Goal: Task Accomplishment & Management: Manage account settings

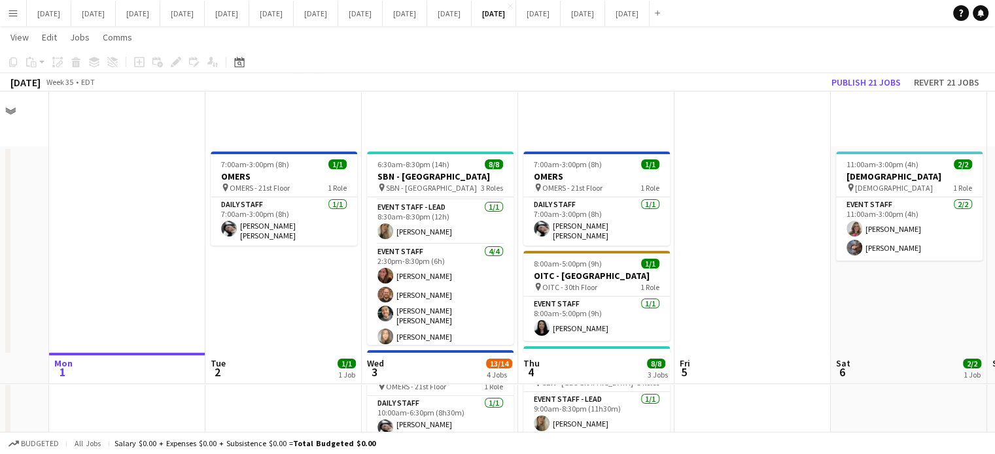
scroll to position [262, 0]
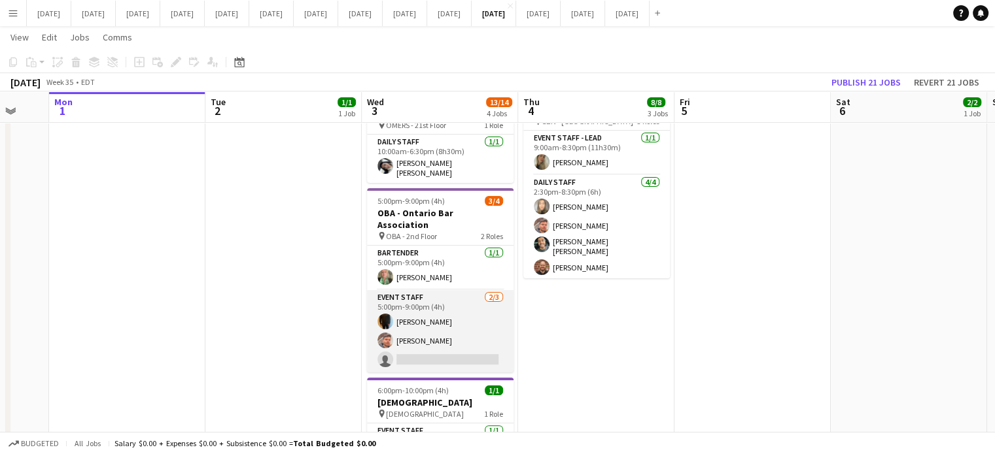
click at [482, 304] on app-card-role "Event Staff [DATE] 5:00pm-9:00pm (4h) [PERSON_NAME] single-neutral-actions" at bounding box center [440, 331] width 146 height 82
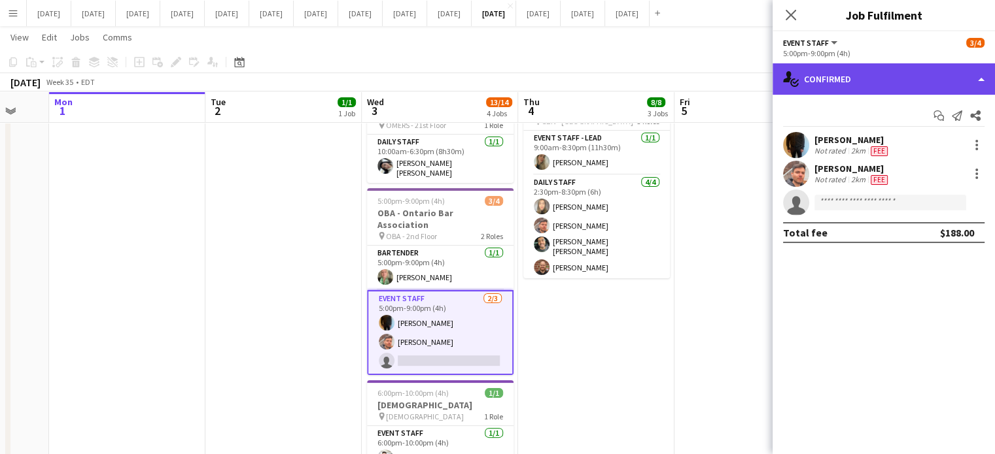
click at [872, 83] on div "single-neutral-actions-check-2 Confirmed" at bounding box center [883, 78] width 222 height 31
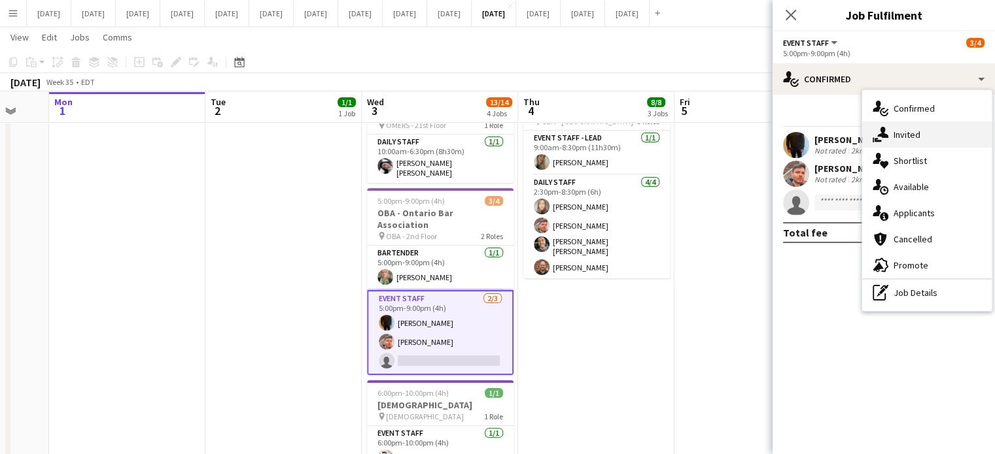
click at [929, 132] on div "single-neutral-actions-share-1 Invited" at bounding box center [926, 135] width 129 height 26
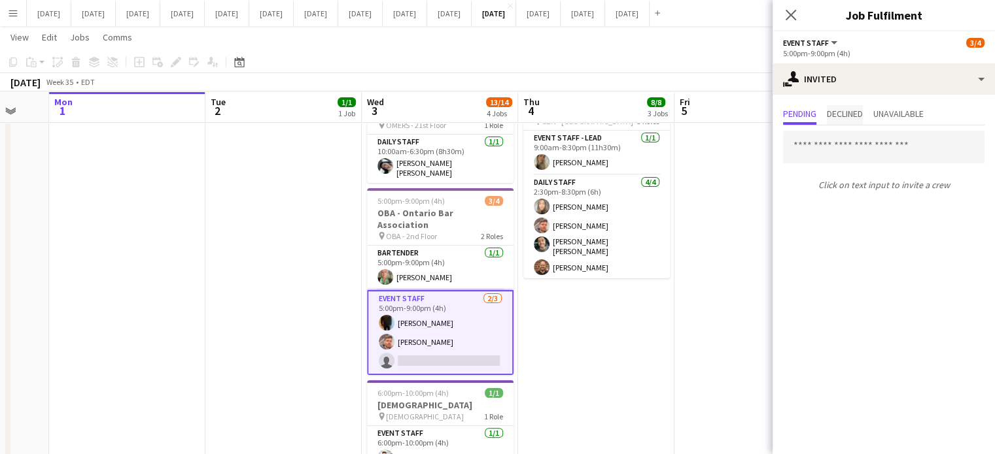
click at [857, 113] on span "Declined" at bounding box center [845, 113] width 36 height 9
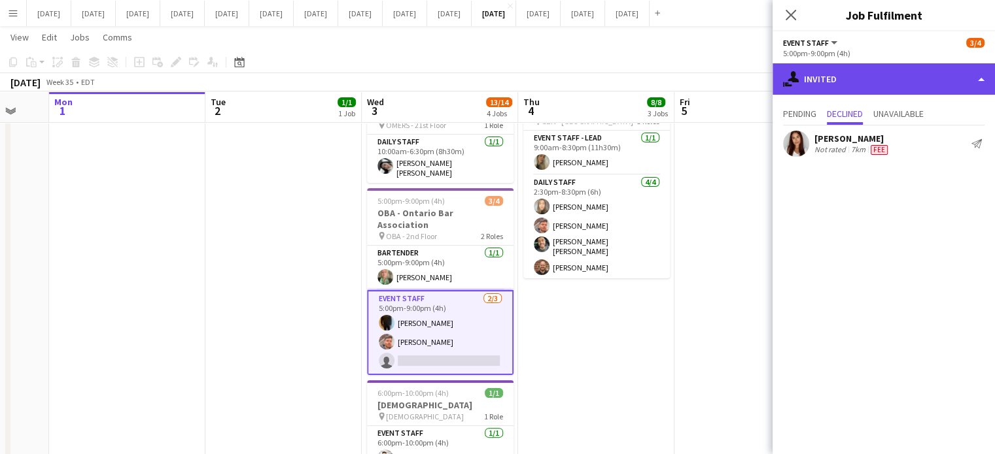
click at [882, 79] on div "single-neutral-actions-share-1 Invited" at bounding box center [883, 78] width 222 height 31
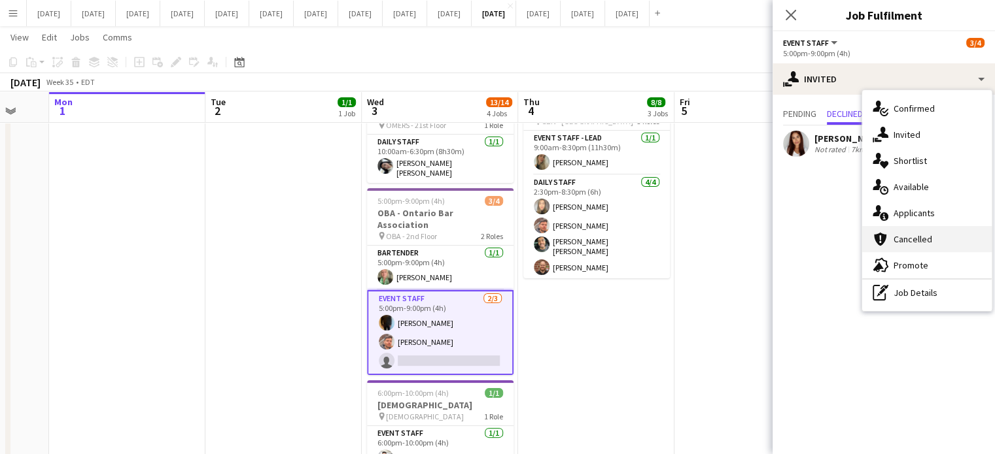
click at [902, 233] on div "cancellation Cancelled" at bounding box center [926, 239] width 129 height 26
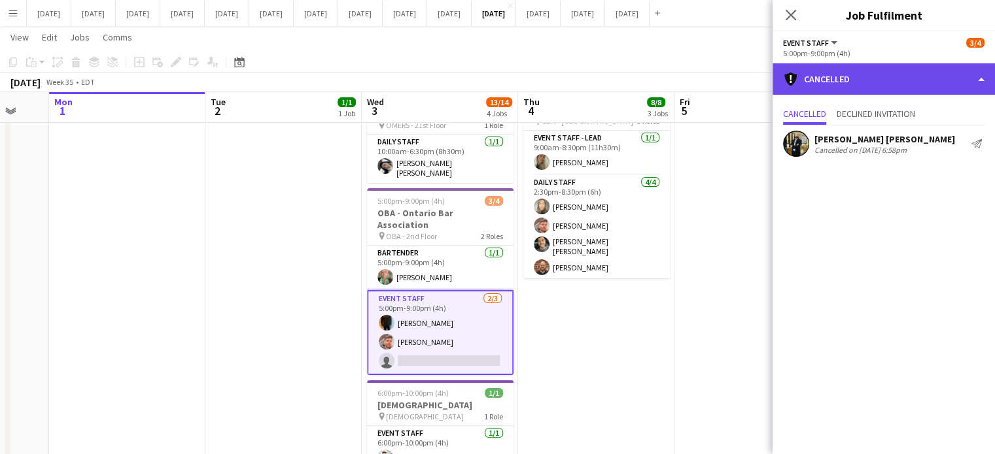
click at [846, 85] on div "cancellation Cancelled" at bounding box center [883, 78] width 222 height 31
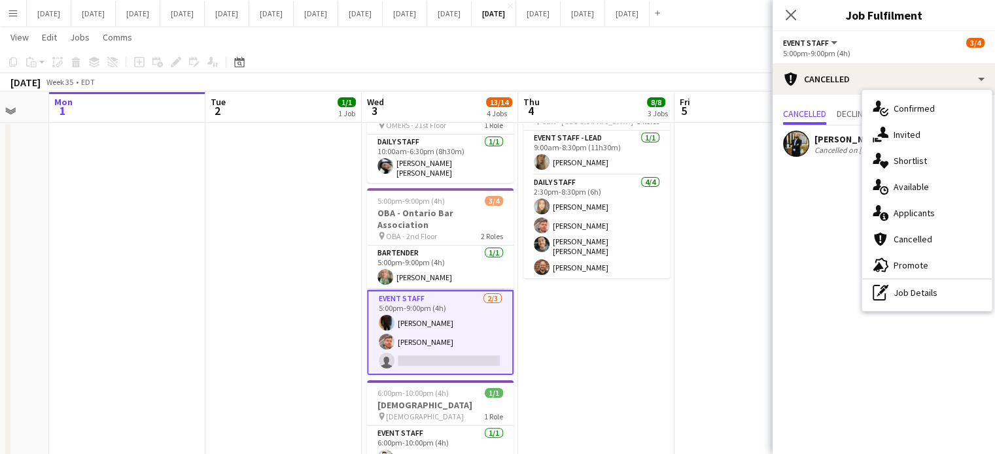
click at [917, 138] on div "single-neutral-actions-share-1 Invited" at bounding box center [926, 135] width 129 height 26
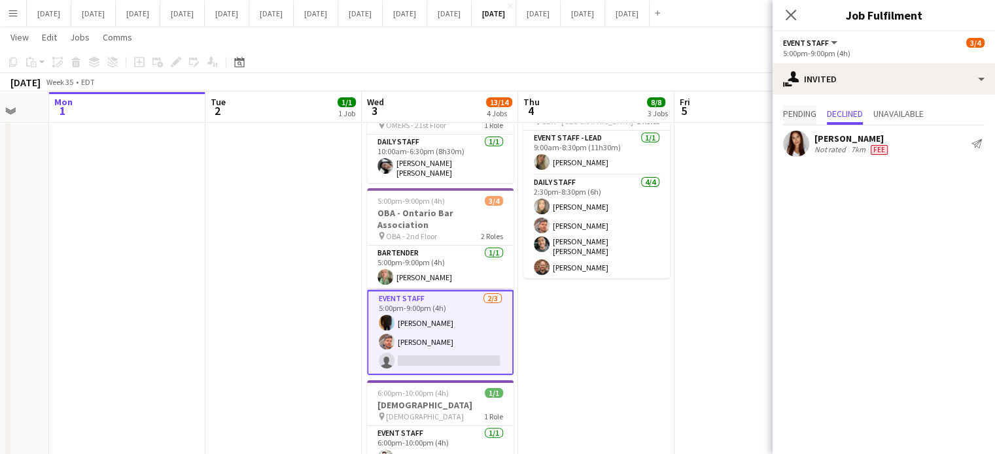
click at [804, 112] on span "Pending" at bounding box center [799, 113] width 33 height 9
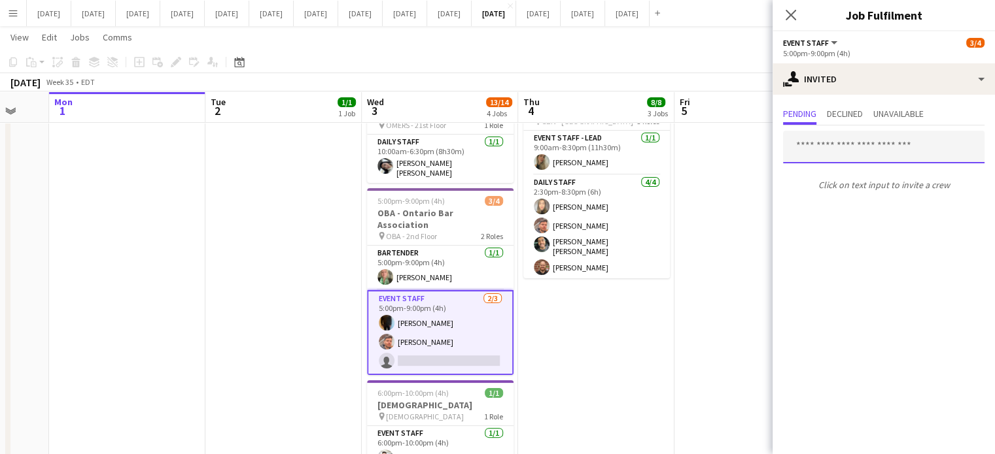
click at [853, 148] on input "text" at bounding box center [883, 147] width 201 height 33
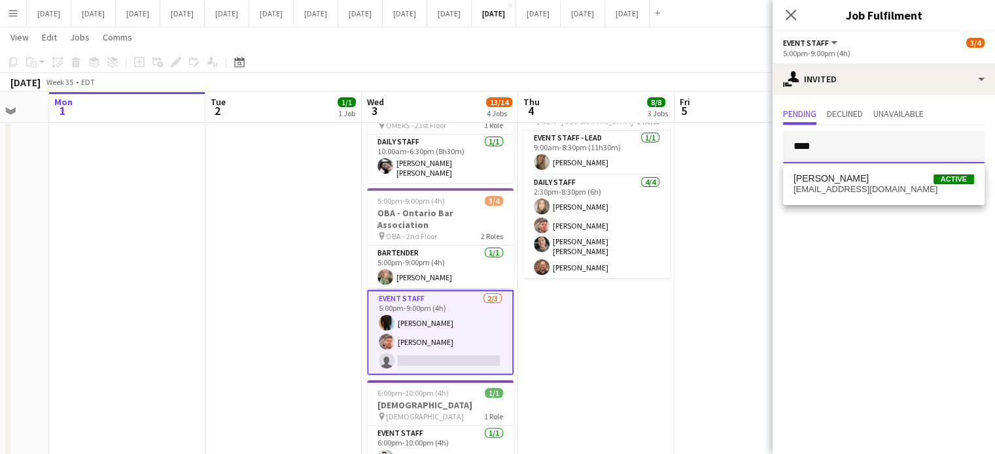
type input "****"
click at [894, 172] on mat-option "[PERSON_NAME] Active [EMAIL_ADDRESS][DOMAIN_NAME]" at bounding box center [883, 184] width 201 height 31
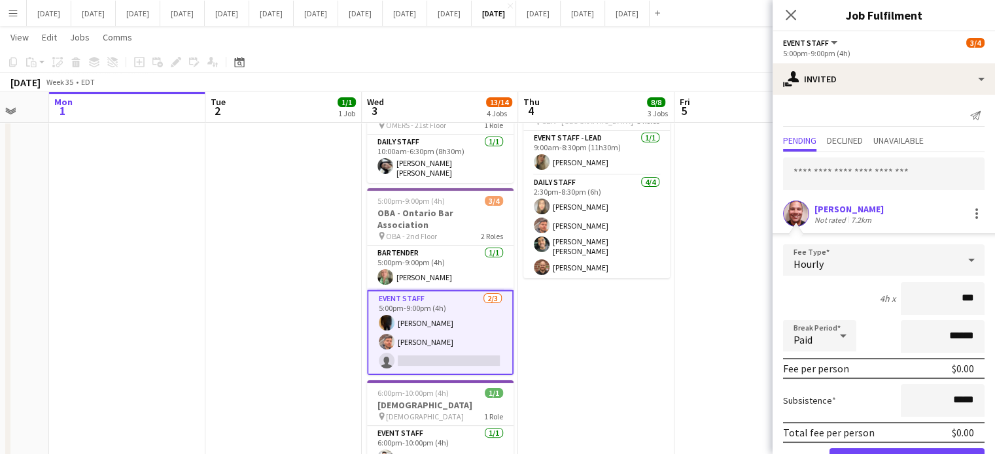
type input "**"
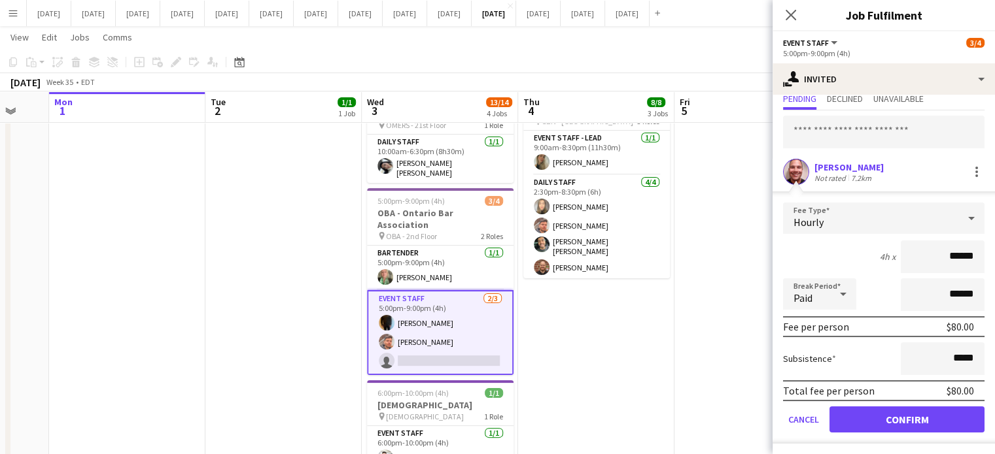
type input "******"
click at [888, 414] on button "Confirm" at bounding box center [906, 420] width 155 height 26
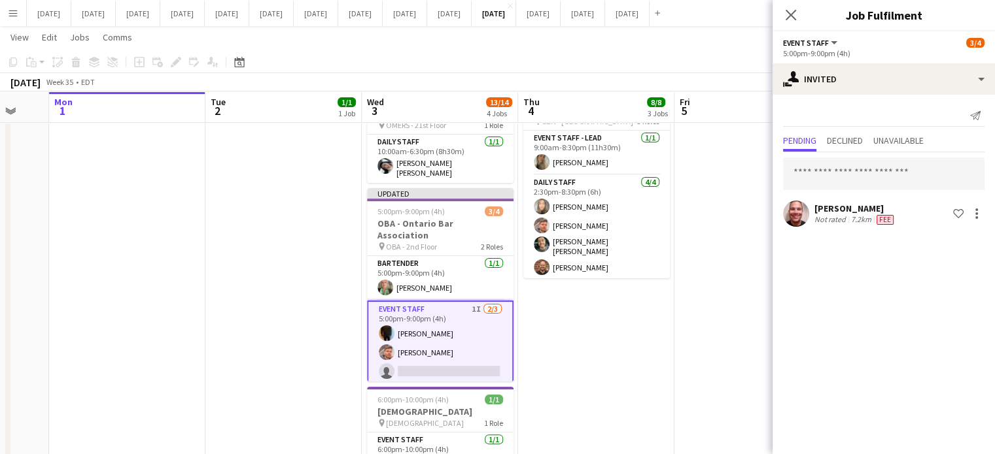
scroll to position [0, 0]
click at [788, 13] on icon at bounding box center [790, 15] width 12 height 12
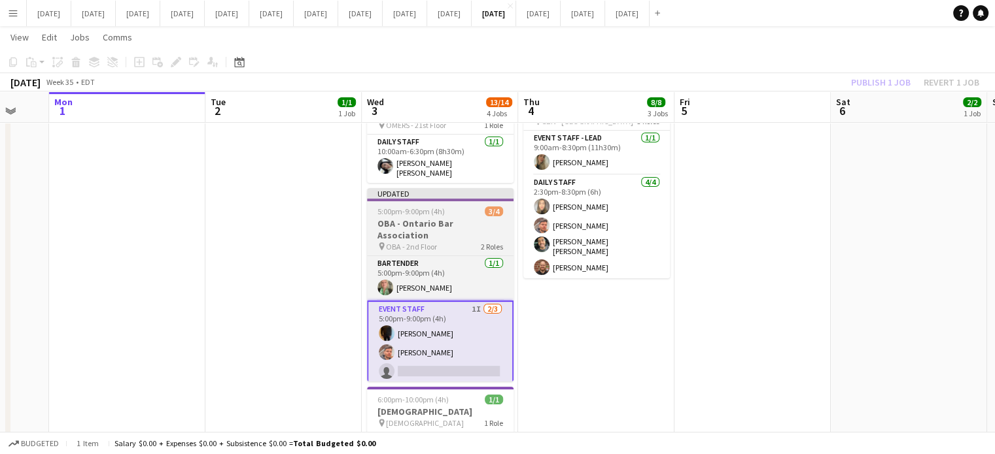
click at [473, 207] on div "5:00pm-9:00pm (4h) 3/4" at bounding box center [440, 212] width 146 height 10
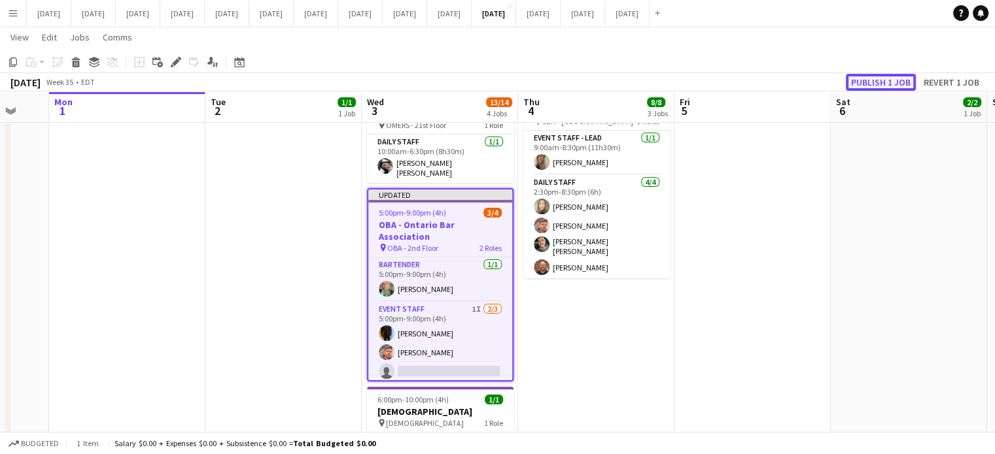
click at [878, 80] on button "Publish 1 job" at bounding box center [881, 82] width 70 height 17
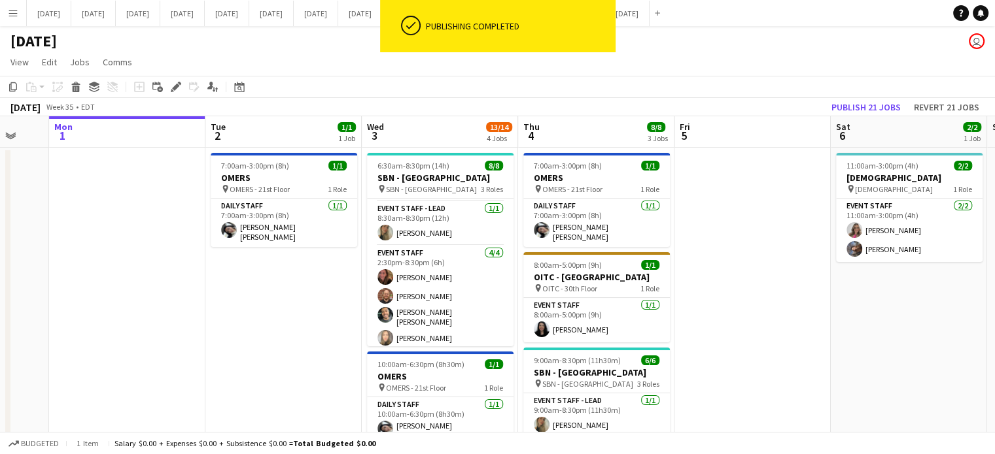
click at [667, 55] on app-page-menu "View Day view expanded Day view collapsed Month view Date picker Jump to [DATE]…" at bounding box center [497, 63] width 995 height 25
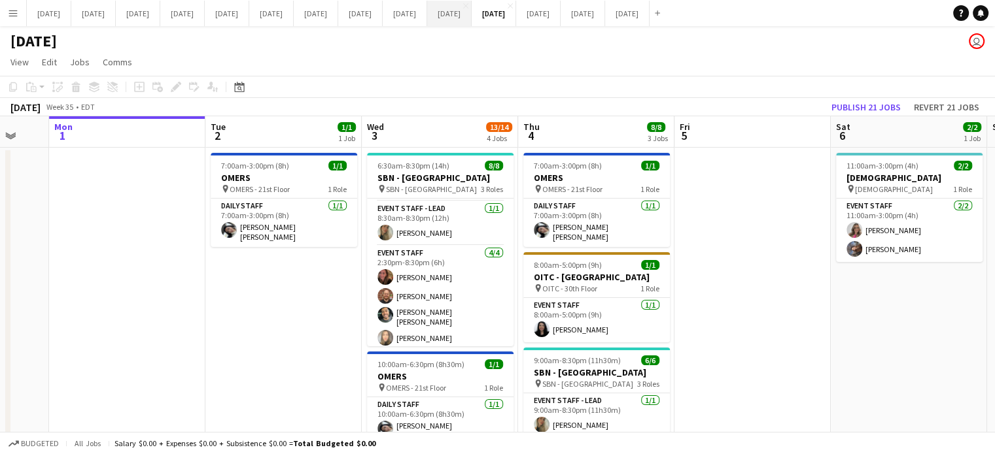
click at [471, 19] on button "[DATE] Close" at bounding box center [449, 14] width 44 height 26
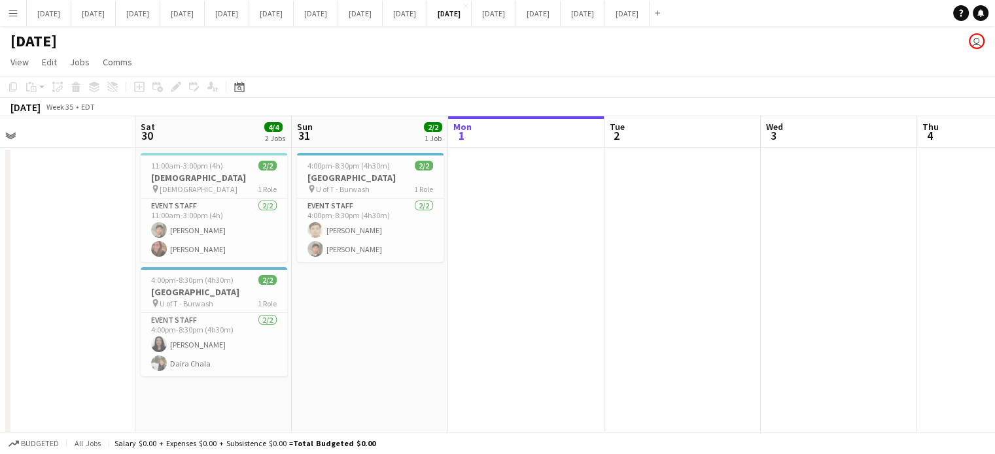
scroll to position [0, 335]
drag, startPoint x: 500, startPoint y: 237, endPoint x: 782, endPoint y: 219, distance: 283.1
click at [782, 219] on app-calendar-viewport "Wed 27 12/12 2 Jobs Thu 28 9/9 2 Jobs Fri 29 Sat 30 4/4 2 Jobs Sun 31 2/2 1 Job…" at bounding box center [497, 315] width 995 height 398
click at [411, 328] on app-date-cell "4:00pm-8:30pm (4h30m) 2/2 [GEOGRAPHIC_DATA] pin U of T - Burwash 1 Role Event S…" at bounding box center [368, 331] width 156 height 366
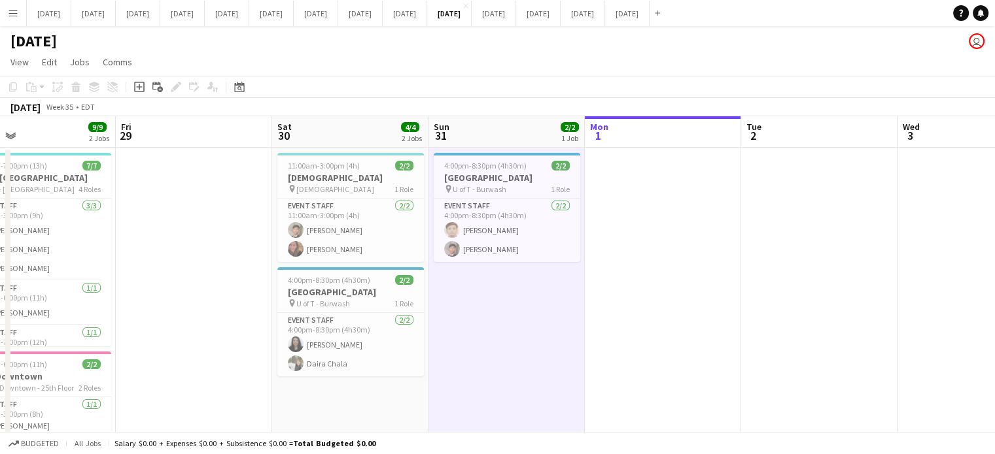
drag, startPoint x: 80, startPoint y: 289, endPoint x: 684, endPoint y: 254, distance: 605.2
click at [688, 256] on app-calendar-viewport "Wed 27 12/12 2 Jobs Thu 28 9/9 2 Jobs Fri 29 Sat 30 4/4 2 Jobs Sun 31 2/2 1 Job…" at bounding box center [497, 315] width 995 height 398
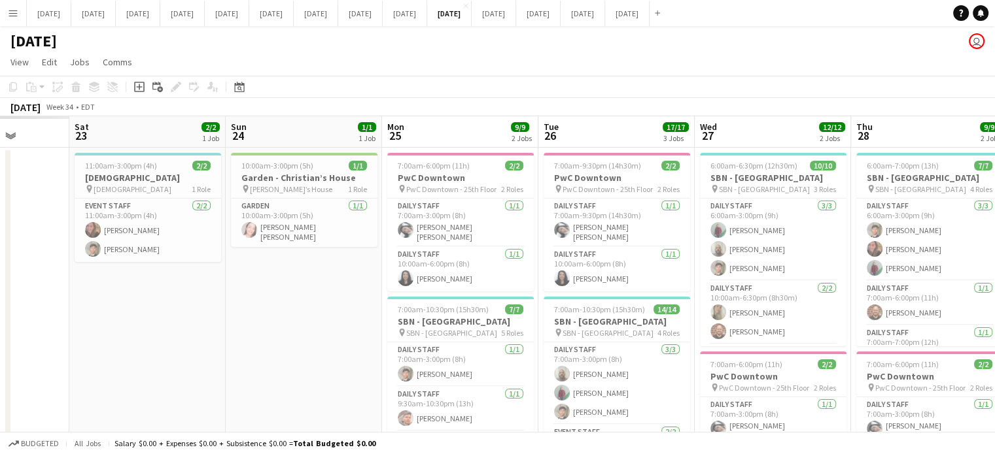
drag, startPoint x: 579, startPoint y: 285, endPoint x: 704, endPoint y: 280, distance: 125.0
click at [772, 282] on app-calendar-viewport "Thu 21 Fri 22 Sat 23 2/2 1 Job Sun 24 1/1 1 Job Mon 25 9/9 2 Jobs Tue 26 17/17 …" at bounding box center [497, 363] width 995 height 494
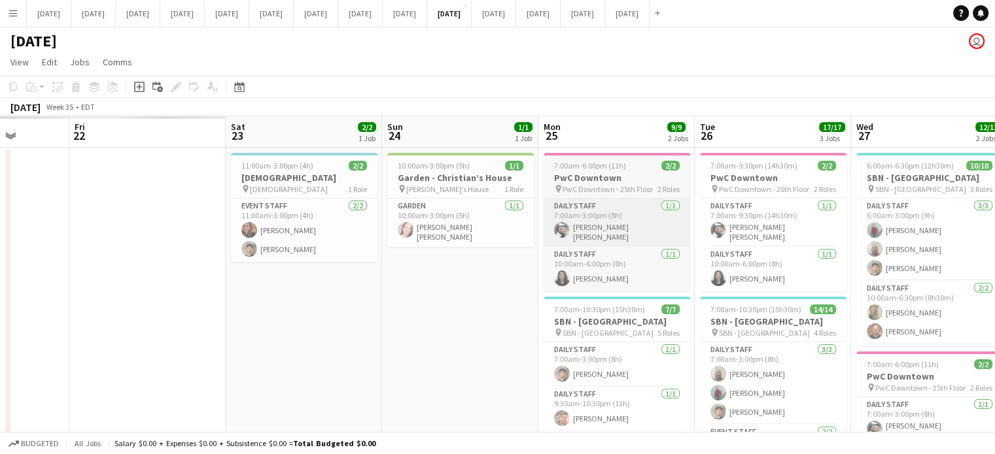
scroll to position [0, 399]
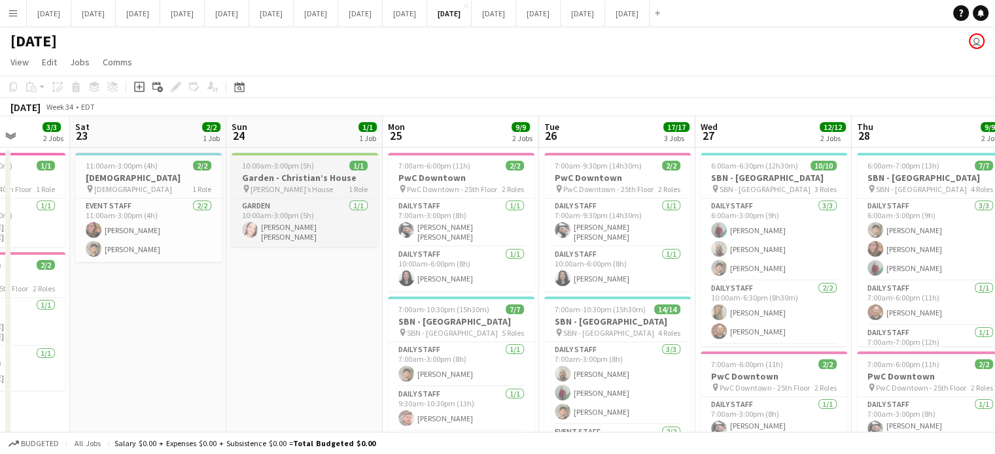
click at [306, 186] on div "pin [PERSON_NAME]’s House 1 Role" at bounding box center [304, 189] width 146 height 10
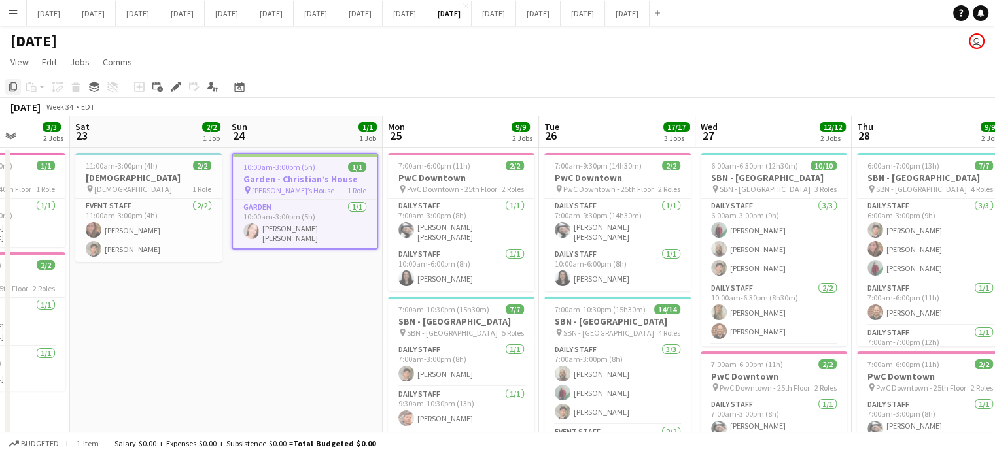
click at [11, 86] on icon at bounding box center [13, 86] width 8 height 9
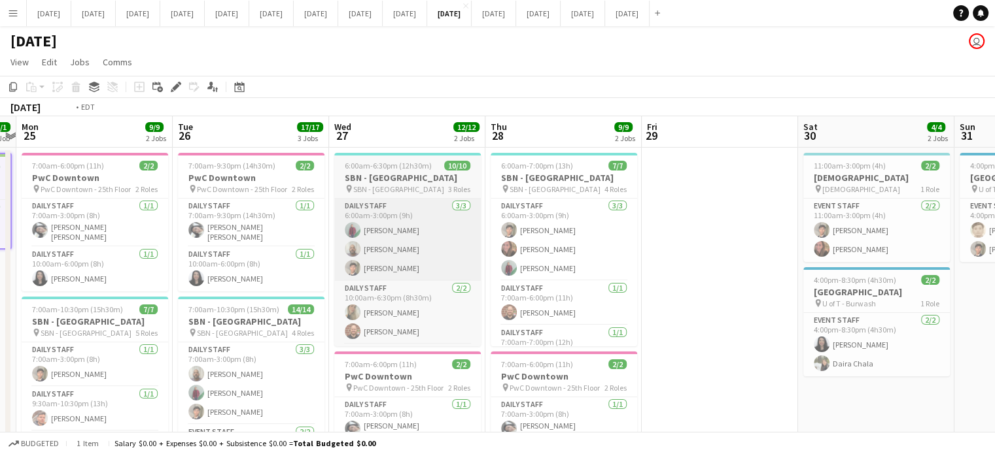
drag, startPoint x: 793, startPoint y: 196, endPoint x: 237, endPoint y: 220, distance: 556.3
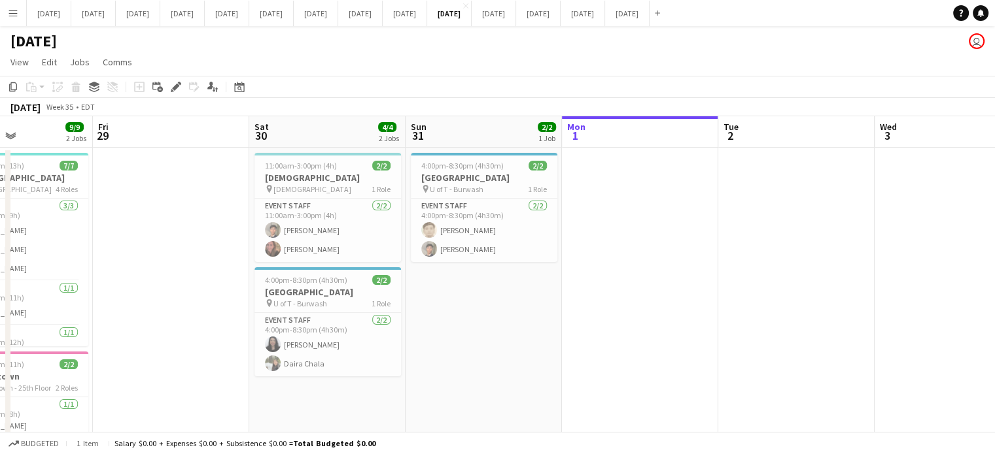
drag, startPoint x: 526, startPoint y: 207, endPoint x: 173, endPoint y: 220, distance: 352.7
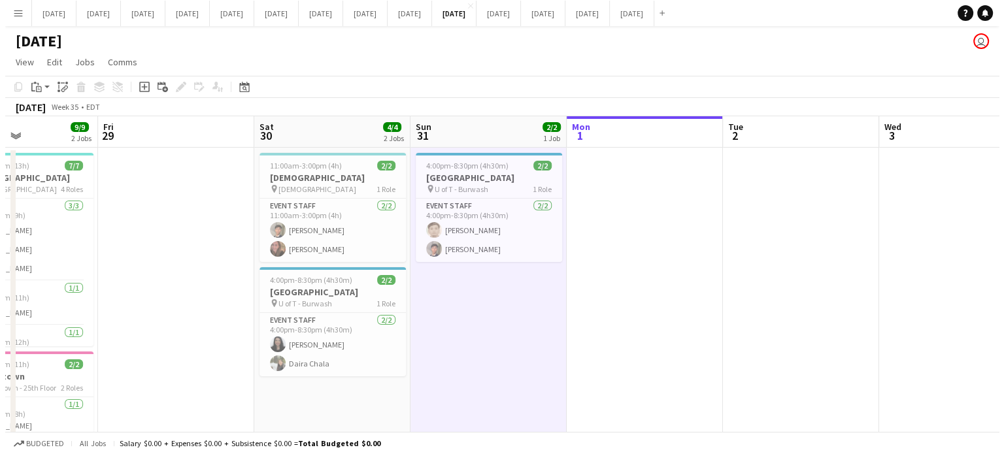
scroll to position [0, 533]
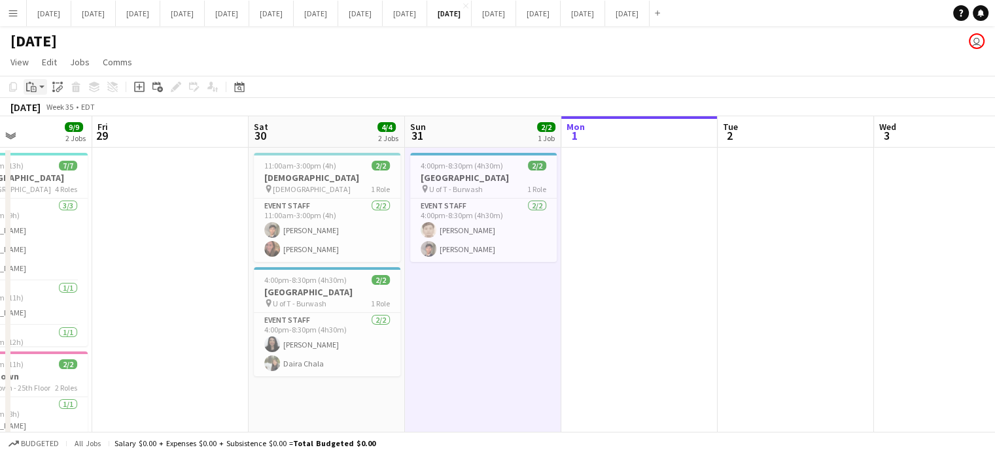
click at [35, 90] on icon at bounding box center [34, 89] width 6 height 6
click at [46, 135] on link "Paste with crew Ctrl+Shift+V" at bounding box center [96, 134] width 123 height 12
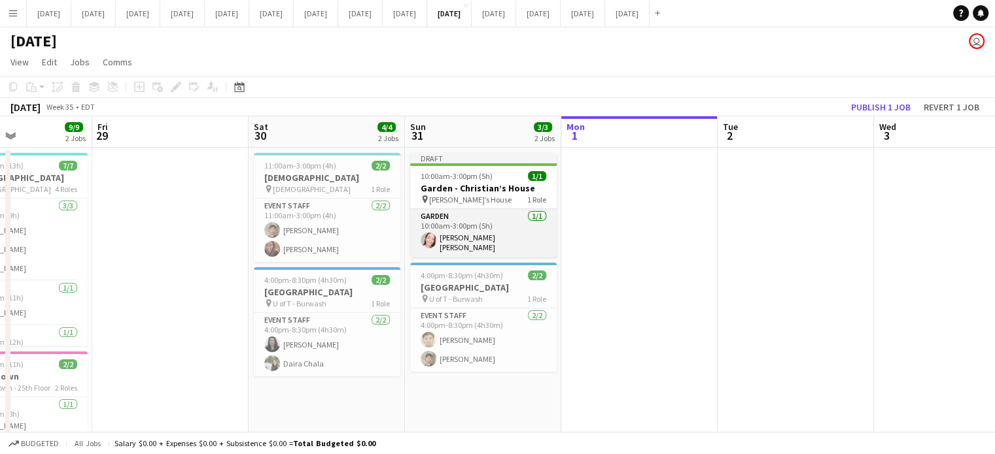
click at [507, 222] on app-card-role "Garden [DATE] 10:00am-3:00pm (5h) [PERSON_NAME] [PERSON_NAME]" at bounding box center [483, 233] width 146 height 48
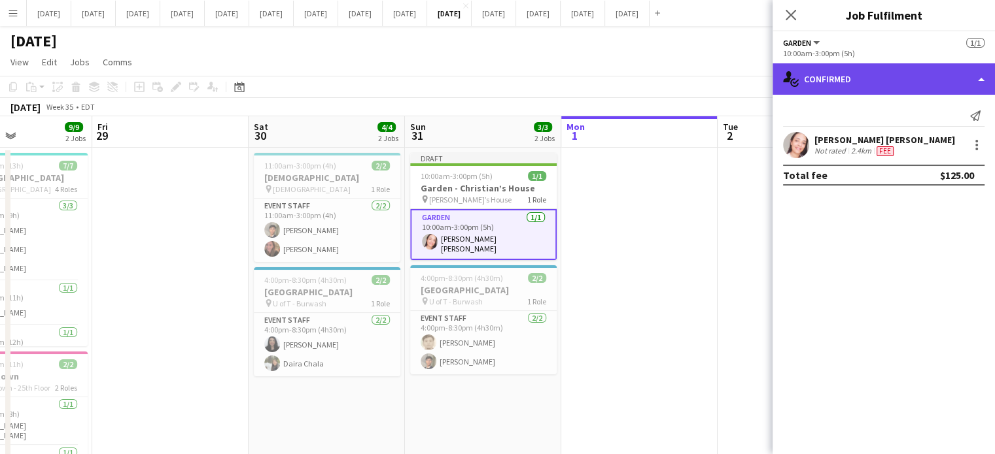
click at [850, 75] on div "single-neutral-actions-check-2 Confirmed" at bounding box center [883, 78] width 222 height 31
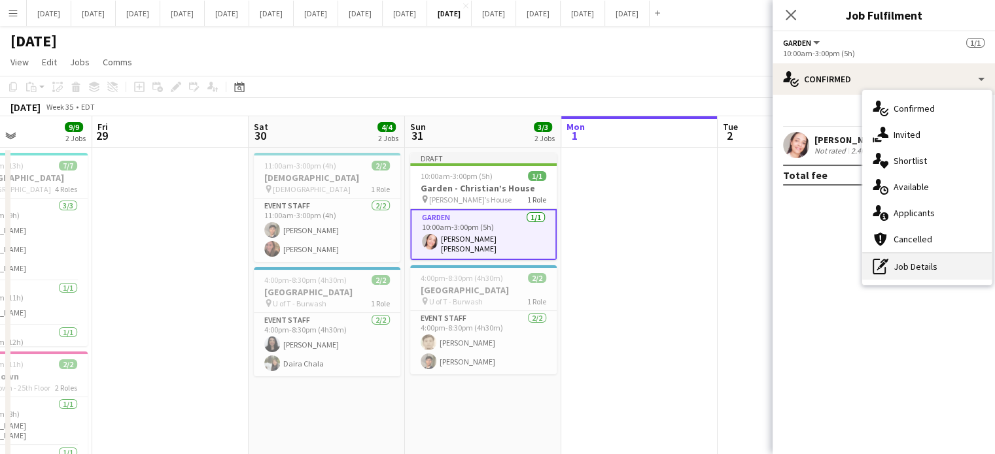
click at [903, 276] on div "pen-write Job Details" at bounding box center [926, 267] width 129 height 26
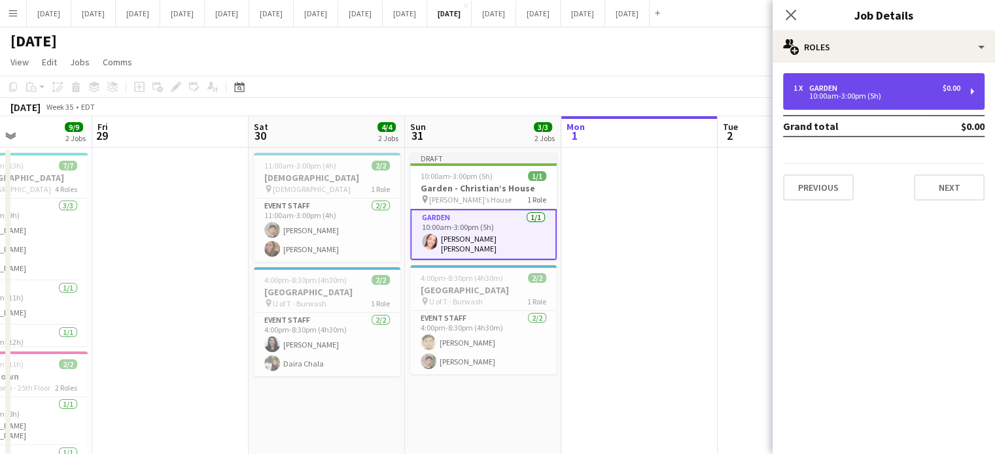
click at [852, 107] on div "1 x Garden $0.00 10:00am-3:00pm (5h)" at bounding box center [883, 91] width 201 height 37
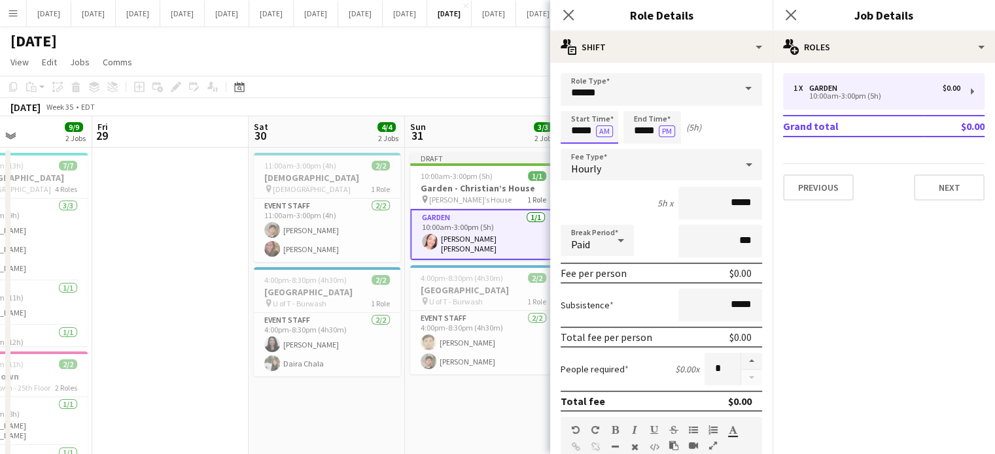
click at [591, 120] on input "*****" at bounding box center [589, 127] width 58 height 33
click at [599, 107] on div at bounding box center [602, 104] width 26 height 13
type input "*****"
click at [600, 106] on div at bounding box center [602, 104] width 26 height 13
click at [645, 120] on input "*****" at bounding box center [652, 127] width 58 height 33
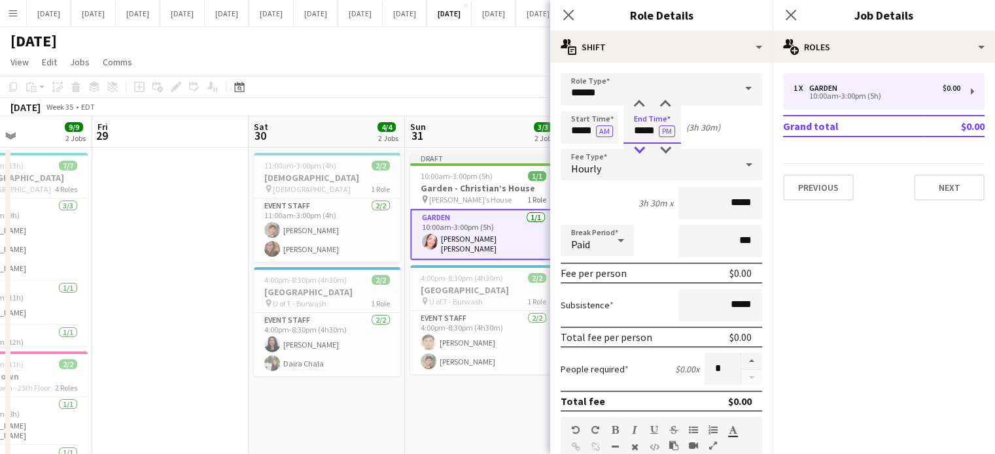
click at [640, 150] on div at bounding box center [639, 150] width 26 height 13
click at [662, 109] on div at bounding box center [665, 104] width 26 height 13
type input "*****"
click at [662, 109] on div at bounding box center [665, 104] width 26 height 13
click at [570, 10] on icon "Close pop-in" at bounding box center [568, 15] width 12 height 12
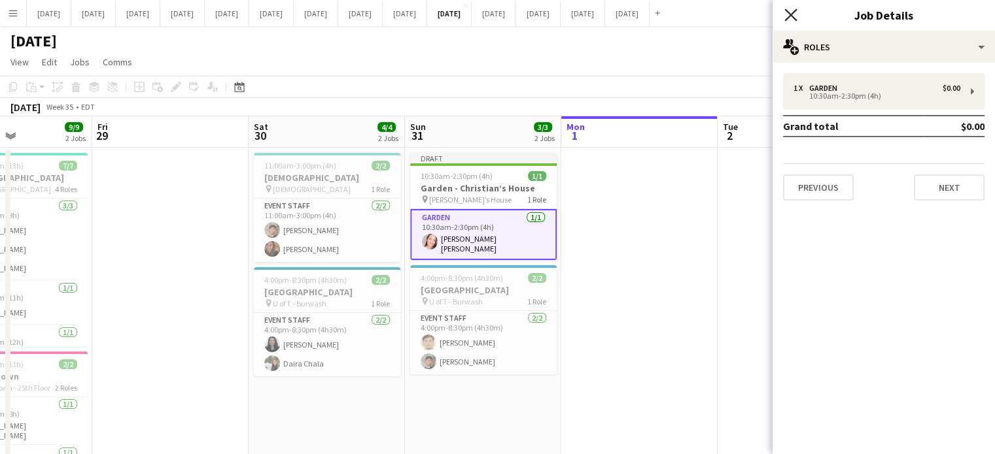
click at [790, 12] on icon "Close pop-in" at bounding box center [790, 15] width 12 height 12
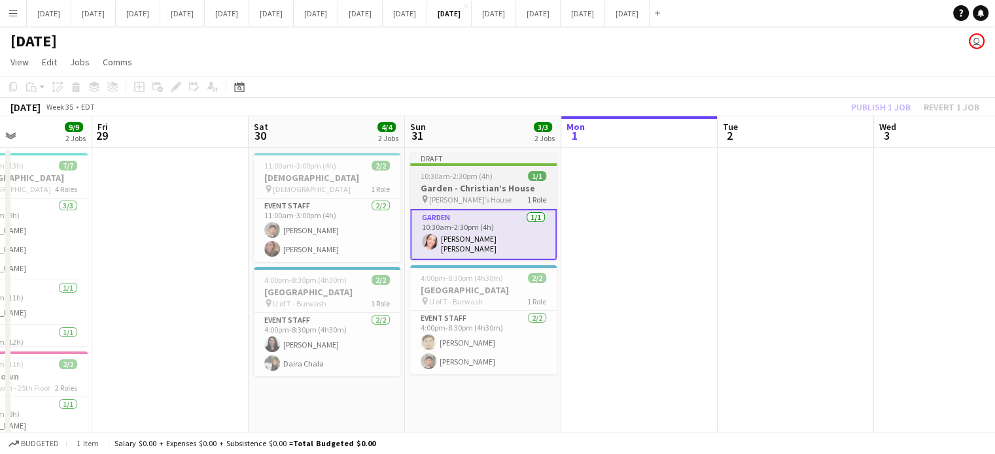
click at [539, 167] on app-job-card "Draft 10:30am-2:30pm (4h) 1/1 Garden - [DEMOGRAPHIC_DATA]’s House pin [PERSON_N…" at bounding box center [483, 206] width 146 height 107
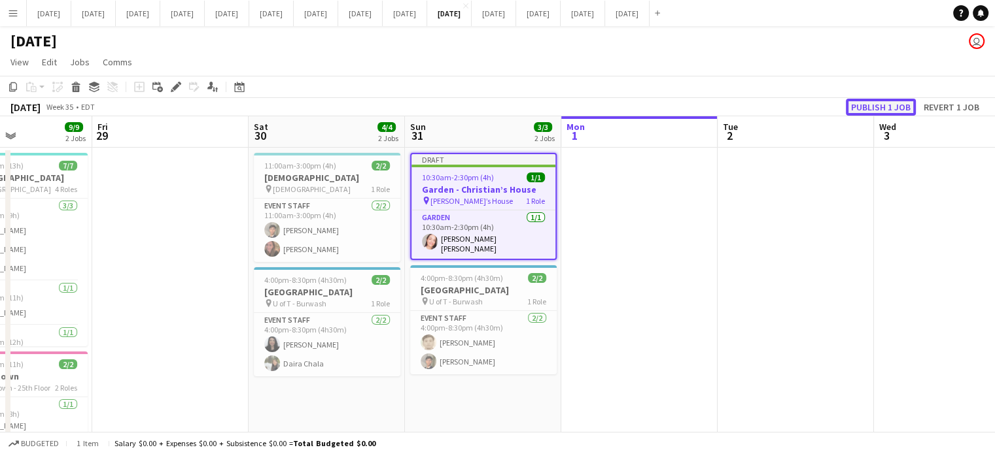
click at [895, 109] on button "Publish 1 job" at bounding box center [881, 107] width 70 height 17
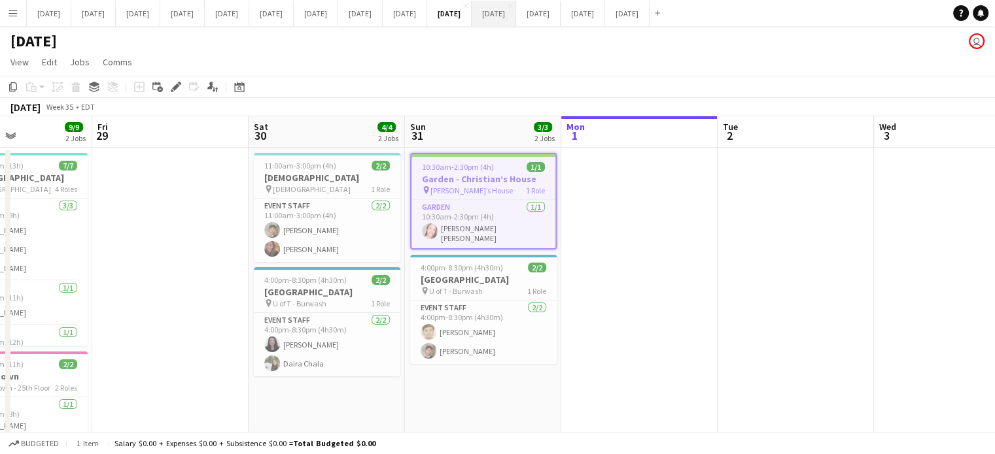
click at [516, 16] on button "[DATE] Close" at bounding box center [493, 14] width 44 height 26
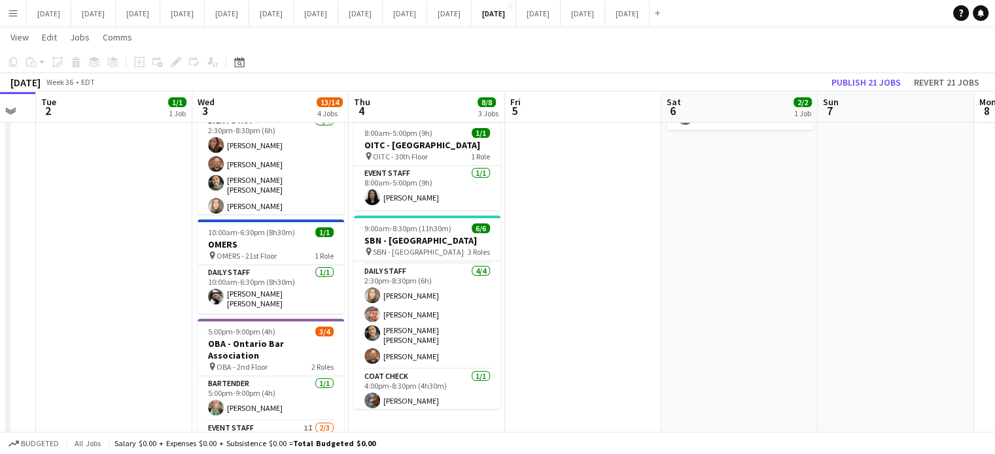
scroll to position [0, 617]
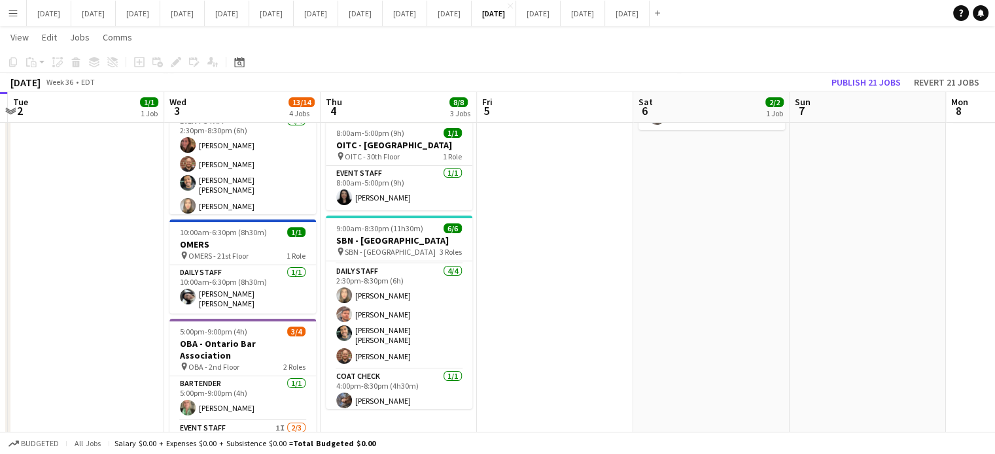
drag, startPoint x: 837, startPoint y: 288, endPoint x: 532, endPoint y: 307, distance: 305.3
click at [532, 307] on app-calendar-viewport "Fri 29 Sat 30 Sun 31 Mon 1 Tue 2 1/1 1 Job Wed 3 13/14 4 Jobs Thu 4 8/8 3 Jobs …" at bounding box center [497, 272] width 995 height 704
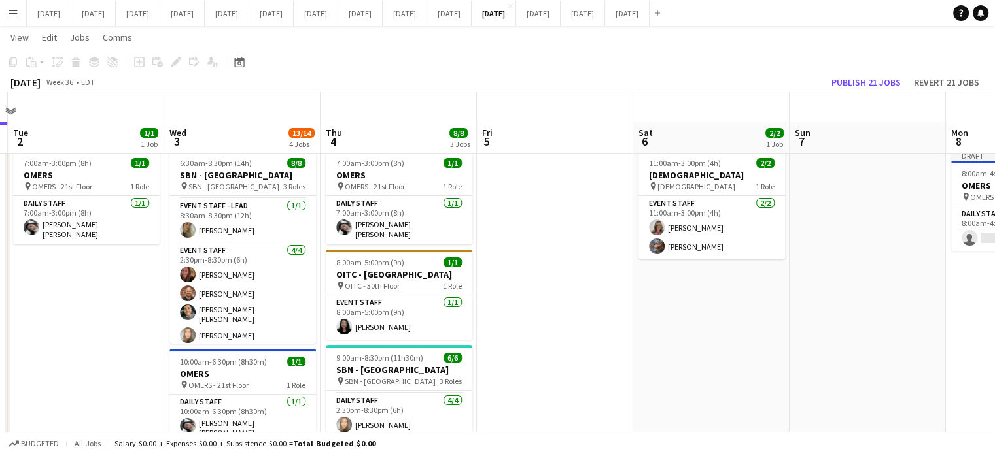
scroll to position [0, 0]
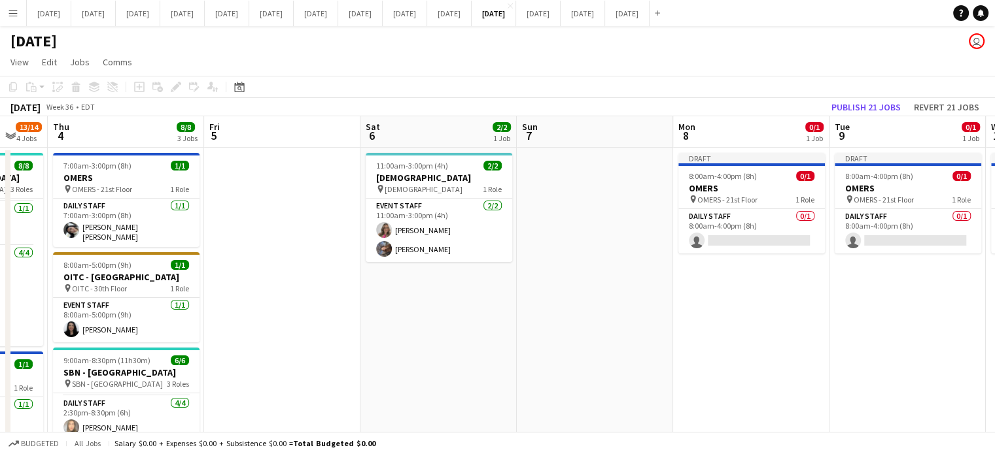
drag, startPoint x: 733, startPoint y: 324, endPoint x: 460, endPoint y: 343, distance: 273.3
click at [460, 343] on app-calendar-viewport "Mon 1 Tue 2 1/1 1 Job Wed 3 13/14 4 Jobs Thu 4 8/8 3 Jobs Fri 5 Sat 6 2/2 1 Job…" at bounding box center [497, 436] width 995 height 640
click at [521, 350] on app-calendar-viewport "Mon 1 Tue 2 1/1 1 Job Wed 3 13/14 4 Jobs Thu 4 8/8 3 Jobs Fri 5 Sat 6 2/2 1 Job…" at bounding box center [497, 436] width 995 height 640
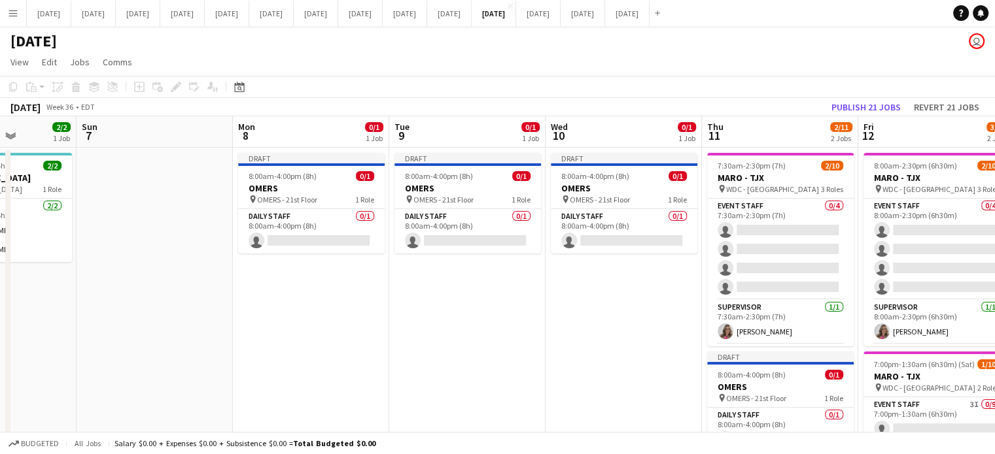
scroll to position [0, 546]
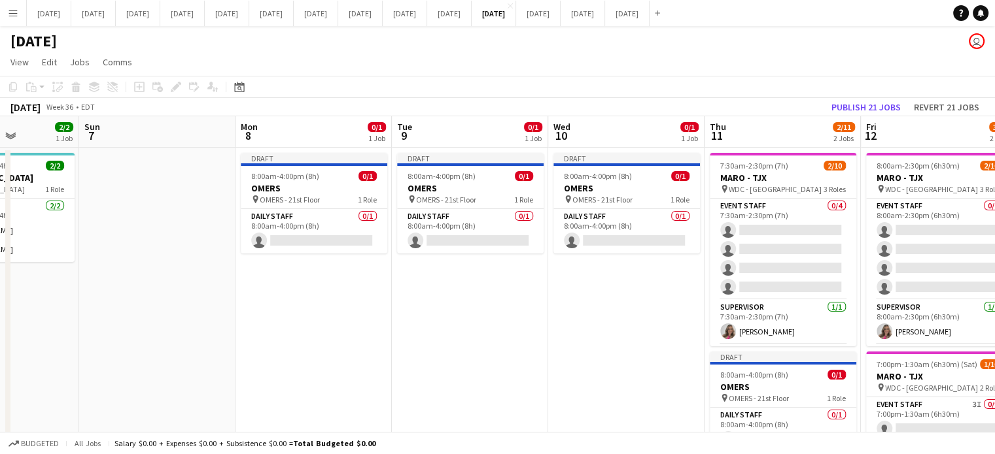
drag, startPoint x: 713, startPoint y: 315, endPoint x: 267, endPoint y: 303, distance: 446.1
click at [267, 303] on app-calendar-viewport "Wed 3 13/14 4 Jobs Thu 4 8/8 3 Jobs Fri 5 Sat 6 2/2 1 Job Sun 7 Mon 8 0/1 1 Job…" at bounding box center [497, 436] width 995 height 640
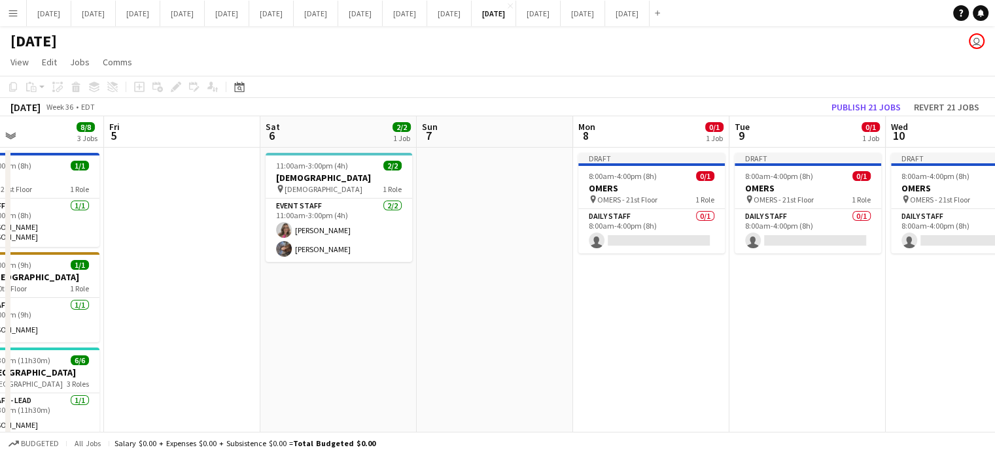
scroll to position [0, 364]
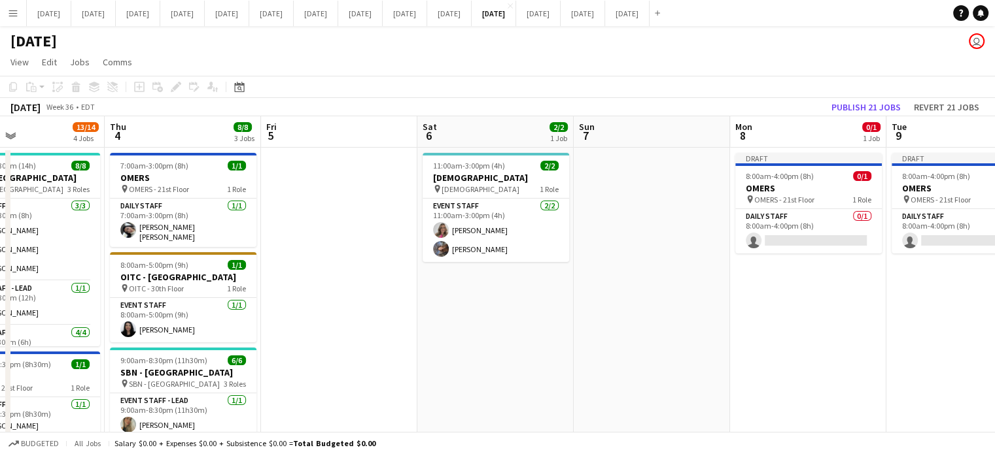
drag, startPoint x: 473, startPoint y: 326, endPoint x: 1004, endPoint y: 337, distance: 530.4
click at [994, 337] on html "Menu Boards Boards Boards All jobs Status Workforce Workforce My Workforce Recr…" at bounding box center [497, 389] width 995 height 779
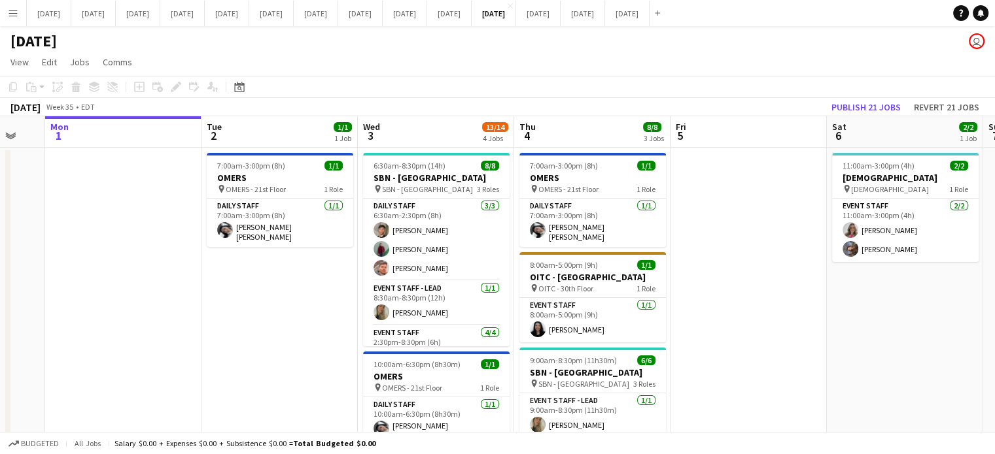
drag, startPoint x: 432, startPoint y: 353, endPoint x: 871, endPoint y: 332, distance: 439.9
click at [832, 339] on app-calendar-viewport "Sat 30 Sun 31 Mon 1 Tue 2 1/1 1 Job Wed 3 13/14 4 Jobs Thu 4 8/8 3 Jobs Fri 5 S…" at bounding box center [497, 436] width 995 height 640
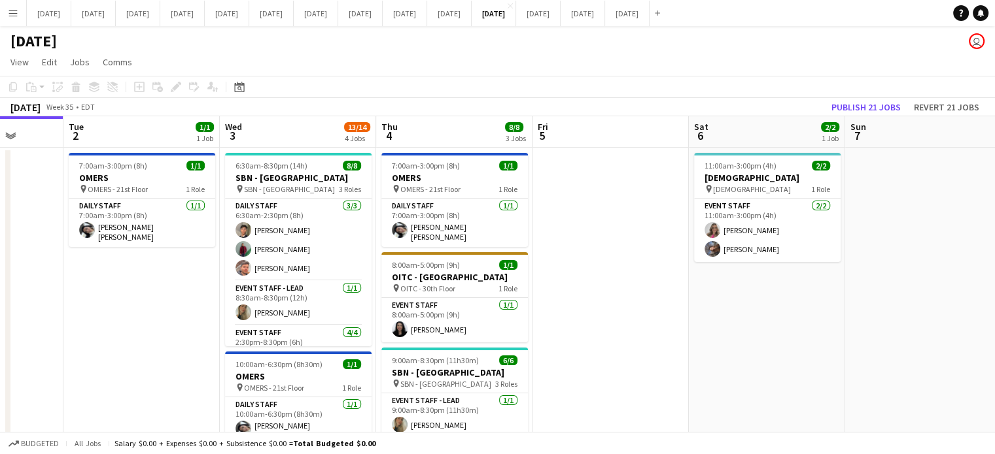
click at [845, 330] on app-date-cell "11:00am-3:00pm (4h) 2/2 [DEMOGRAPHIC_DATA] pin [DEMOGRAPHIC_DATA] 1 Role Event …" at bounding box center [767, 452] width 156 height 609
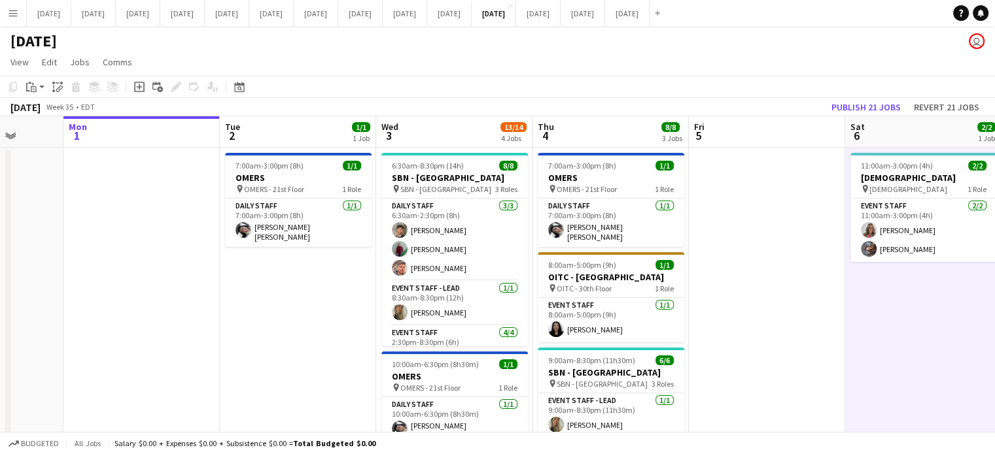
scroll to position [0, 405]
click at [709, 294] on app-date-cell at bounding box center [767, 452] width 156 height 609
